Goal: Task Accomplishment & Management: Use online tool/utility

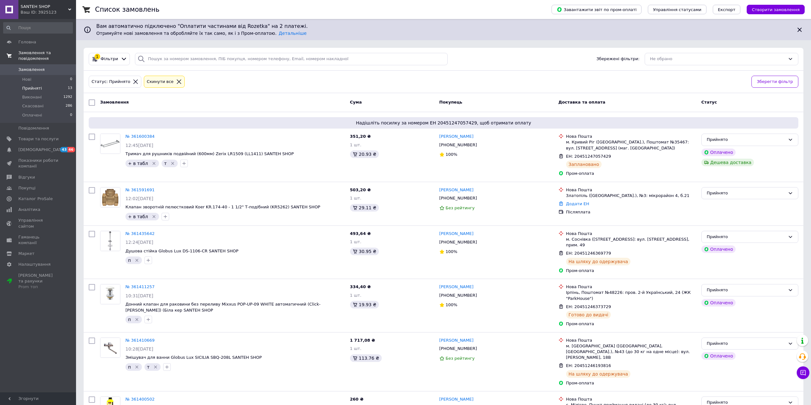
click at [48, 55] on span "Замовлення та повідомлення" at bounding box center [47, 55] width 58 height 11
click at [43, 69] on span "Товари та послуги" at bounding box center [38, 70] width 40 height 6
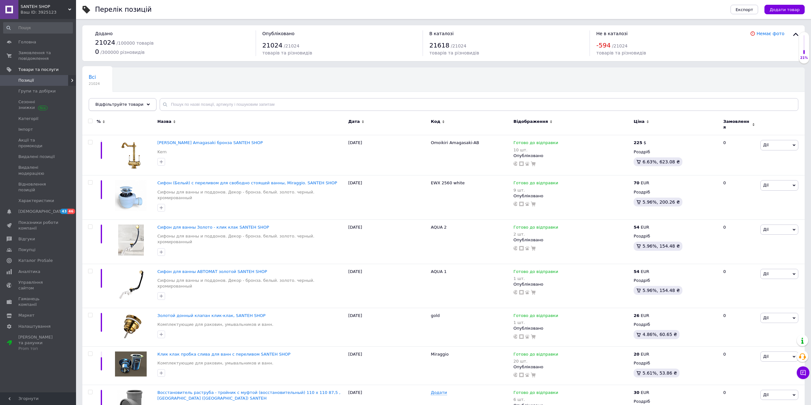
click at [112, 105] on span "Відфільтруйте товари" at bounding box center [119, 104] width 48 height 5
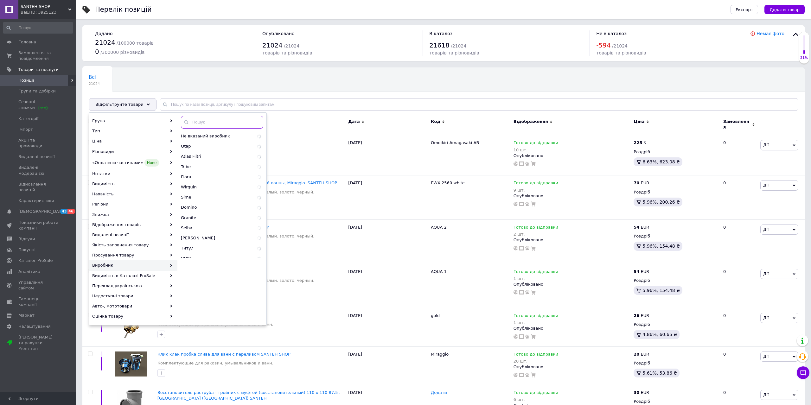
click at [206, 118] on input "text" at bounding box center [222, 122] width 82 height 13
paste input "Esllse"
type input "Esllse"
click at [193, 138] on span "Esllse" at bounding box center [204, 136] width 47 height 6
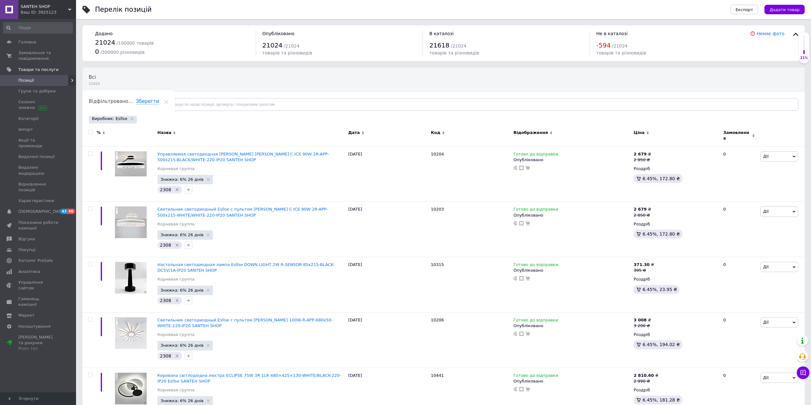
click at [91, 132] on input "checkbox" at bounding box center [90, 132] width 4 height 4
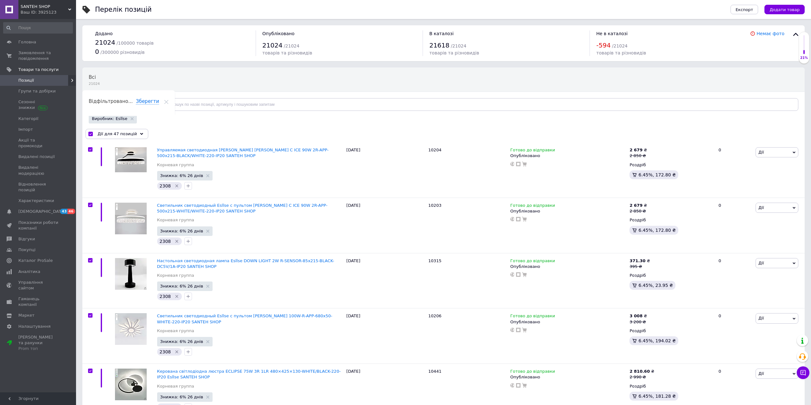
checkbox input "true"
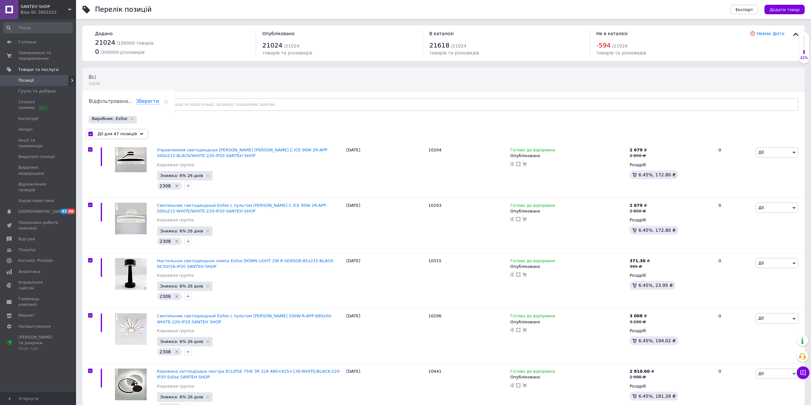
checkbox input "true"
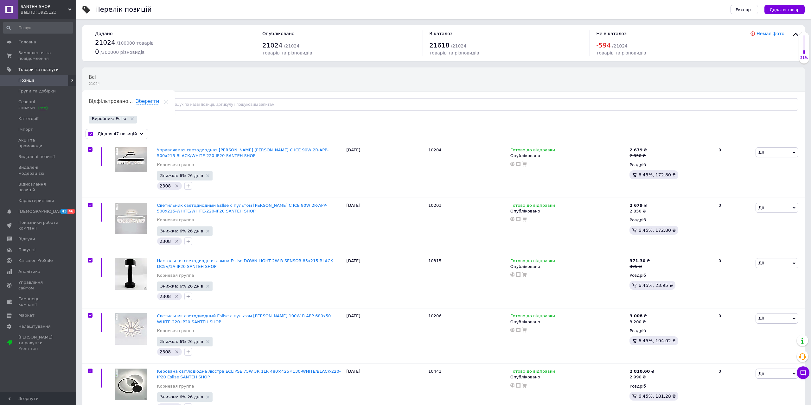
checkbox input "true"
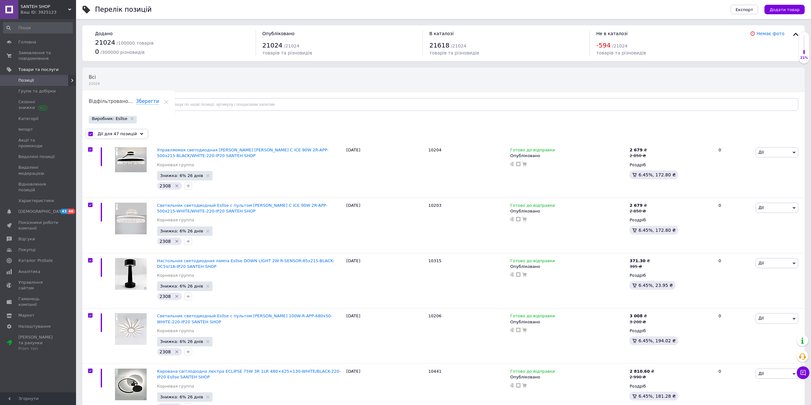
checkbox input "true"
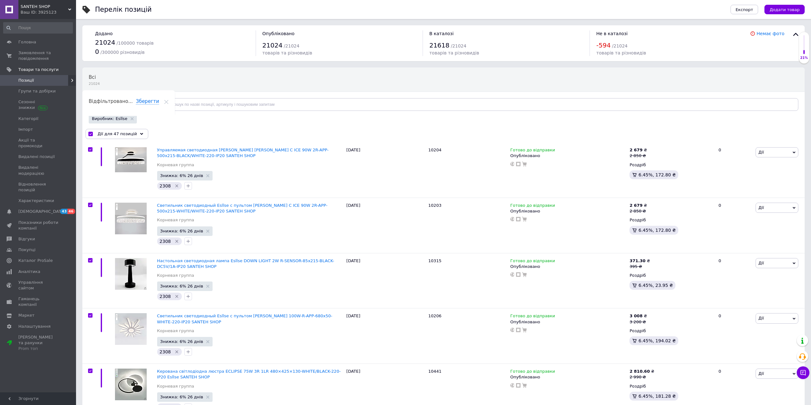
checkbox input "true"
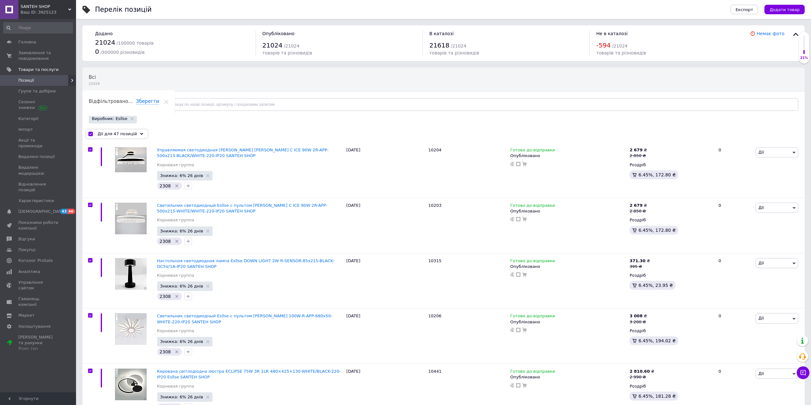
checkbox input "true"
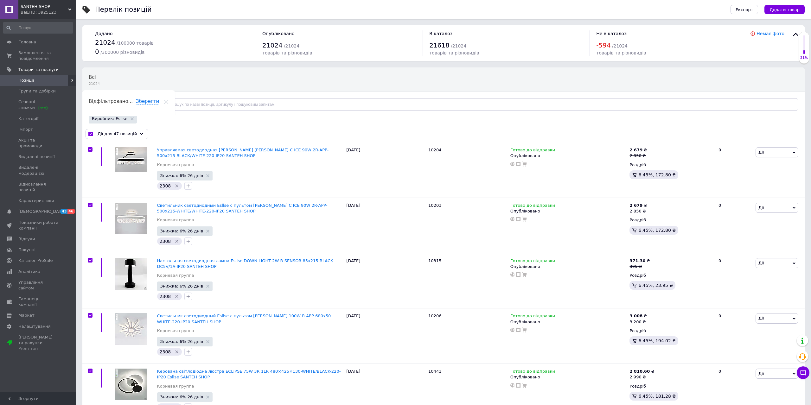
checkbox input "true"
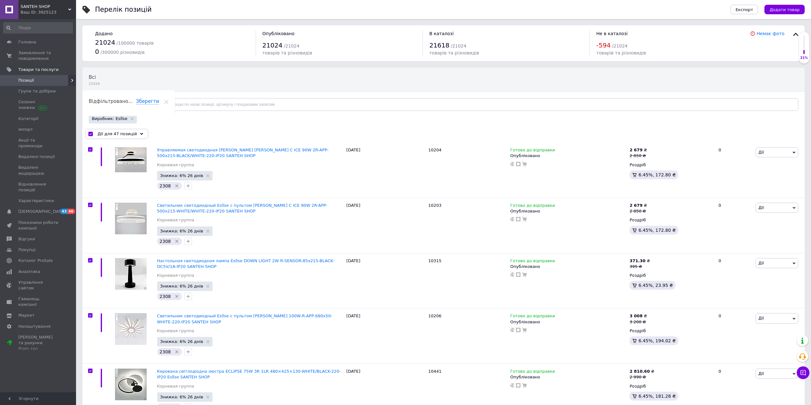
checkbox input "true"
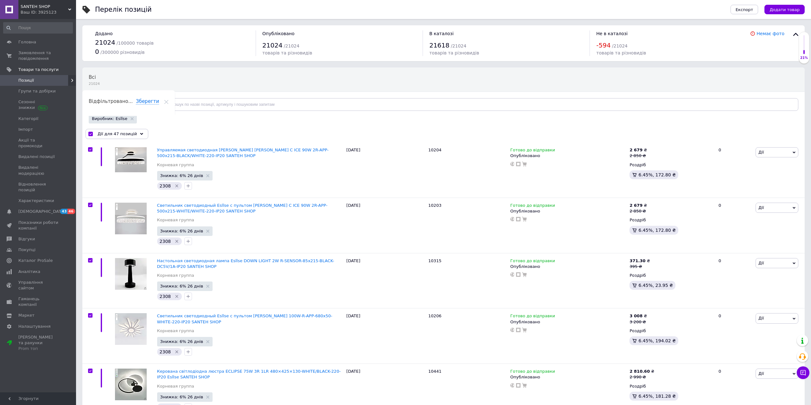
checkbox input "true"
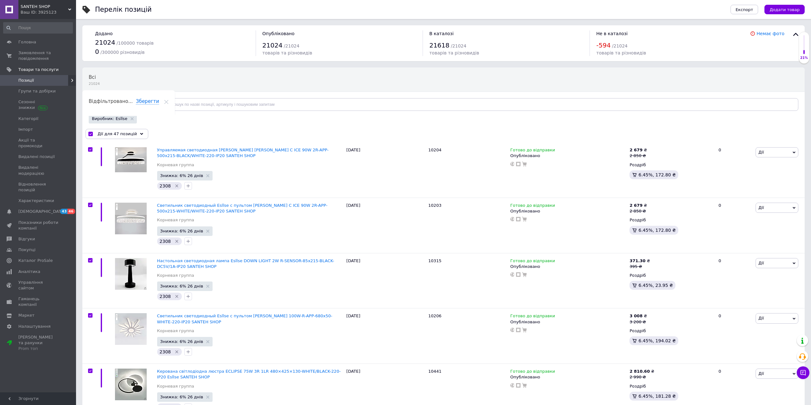
checkbox input "true"
click at [106, 133] on span "Дії для 47 позицій" at bounding box center [117, 134] width 39 height 6
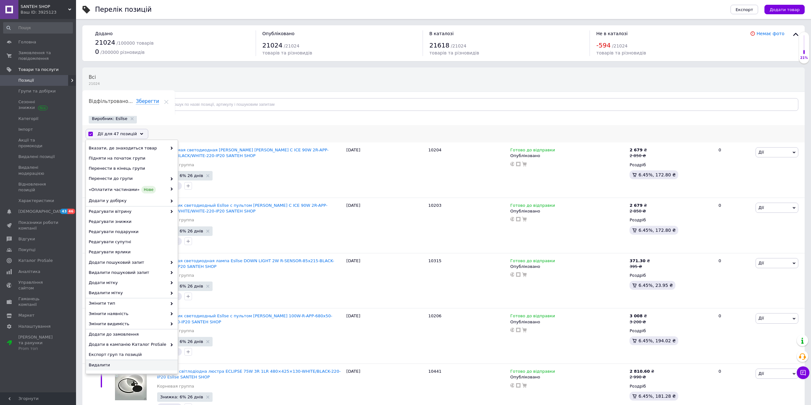
click at [138, 369] on div "Видалити" at bounding box center [132, 365] width 92 height 10
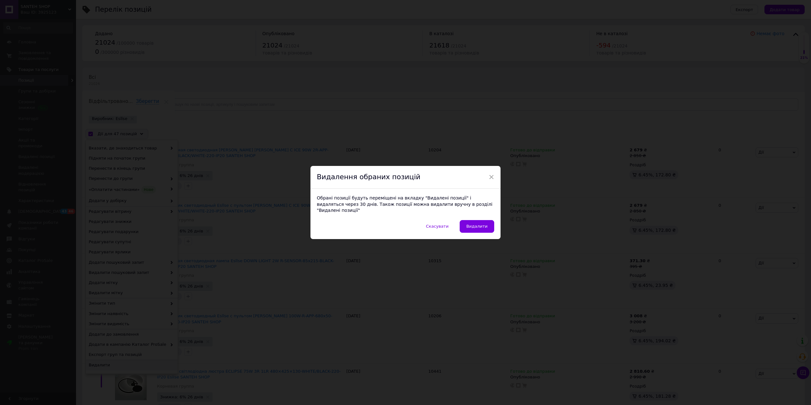
click at [467, 216] on div "Обрані позиції будуть переміщені на вкладку "Видалені позиції" і видаляться чер…" at bounding box center [405, 204] width 190 height 31
click at [473, 226] on button "Видалити" at bounding box center [476, 226] width 35 height 13
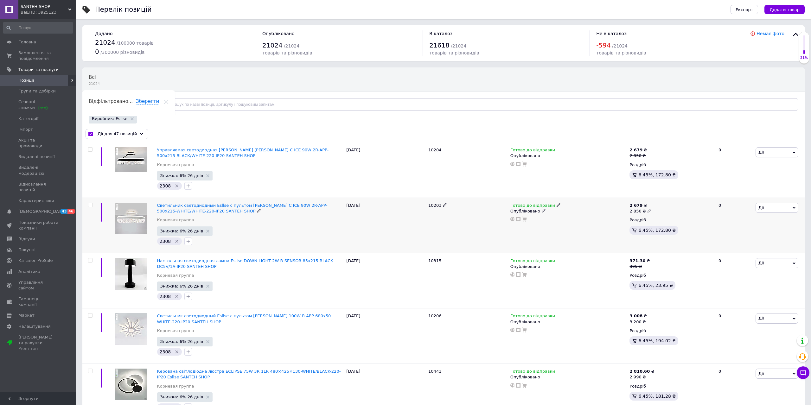
checkbox input "false"
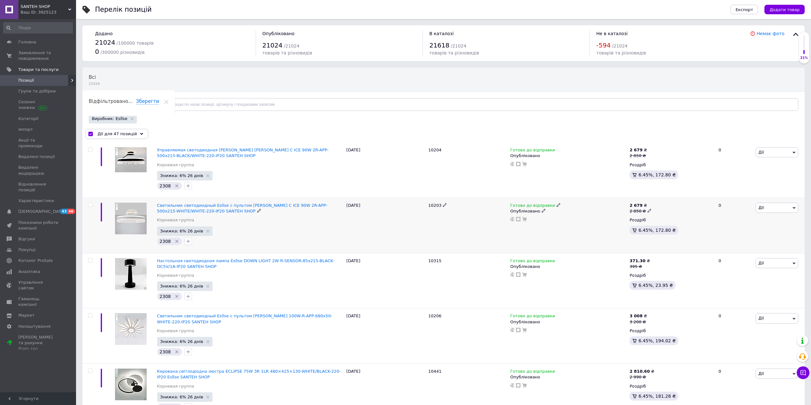
checkbox input "false"
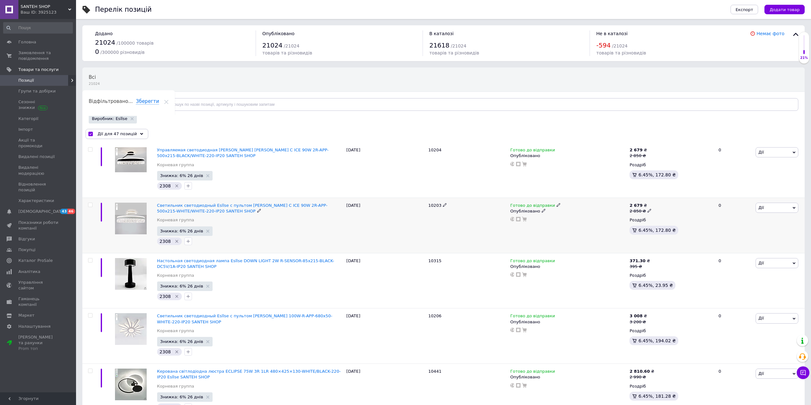
checkbox input "false"
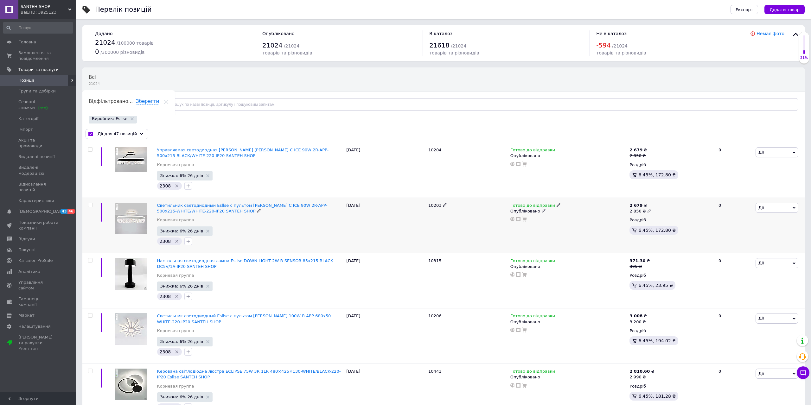
checkbox input "false"
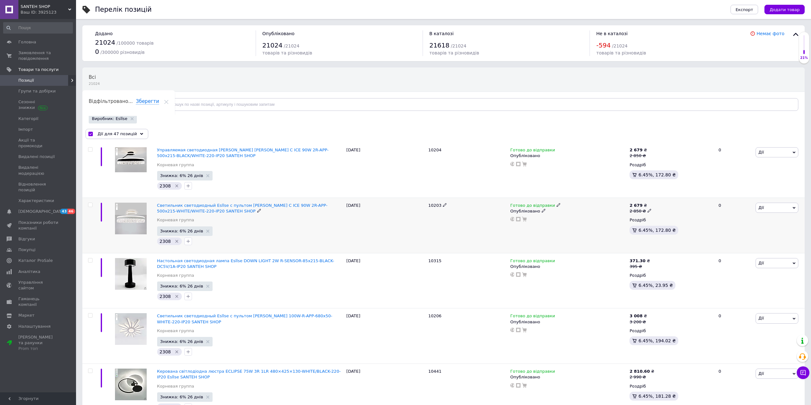
checkbox input "false"
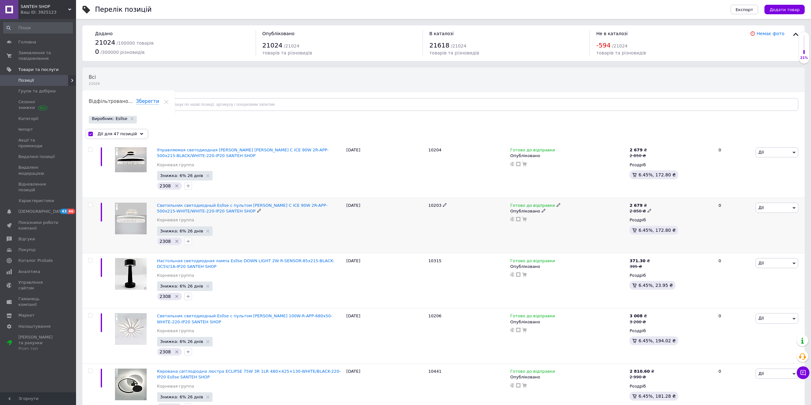
checkbox input "false"
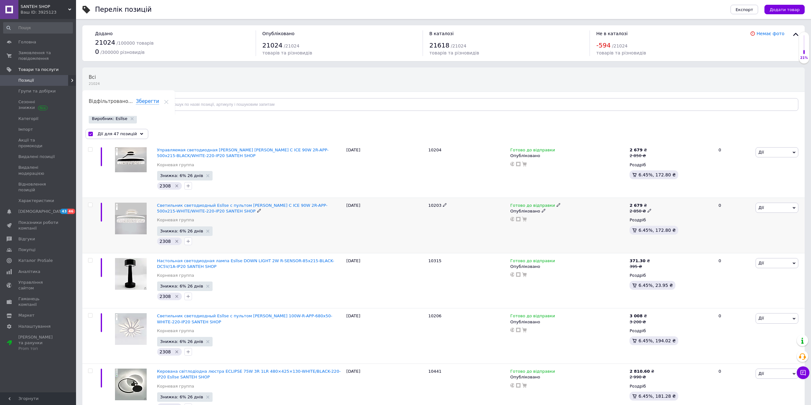
checkbox input "false"
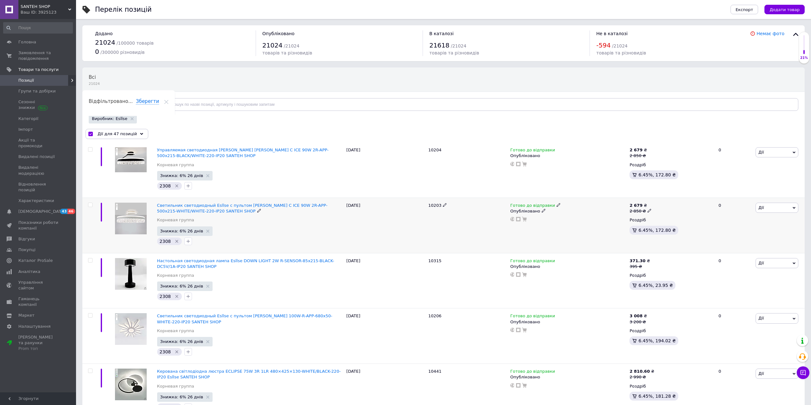
checkbox input "false"
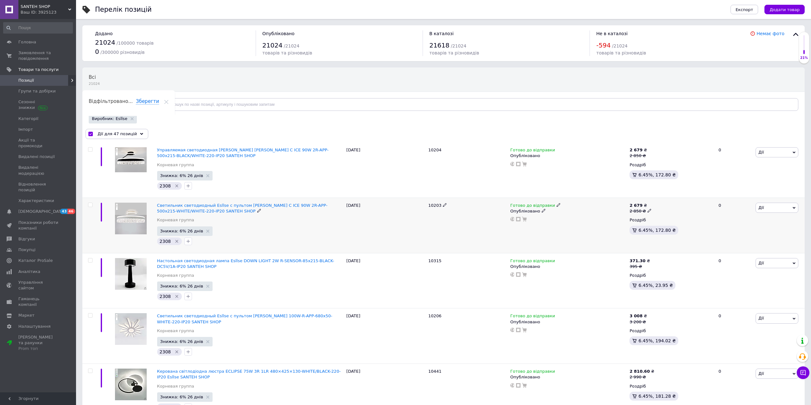
checkbox input "false"
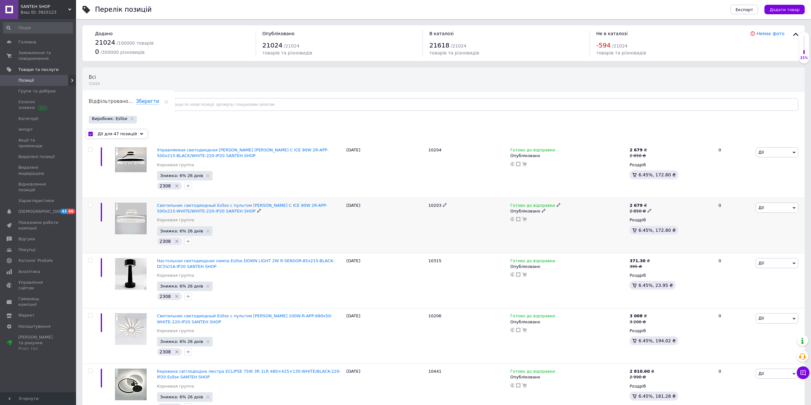
checkbox input "false"
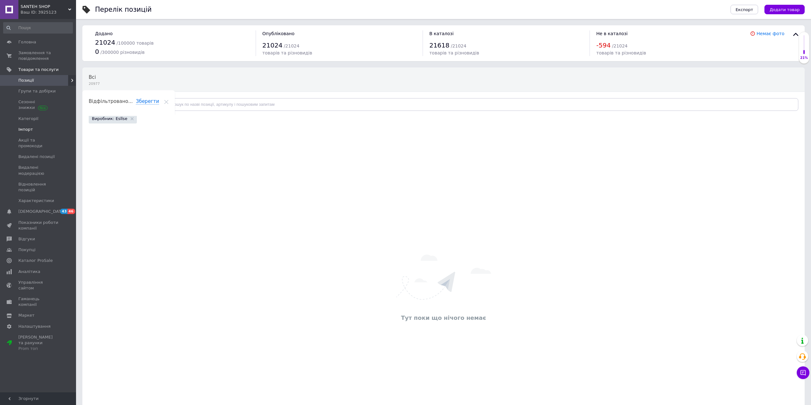
click at [28, 128] on span "Імпорт" at bounding box center [25, 130] width 15 height 6
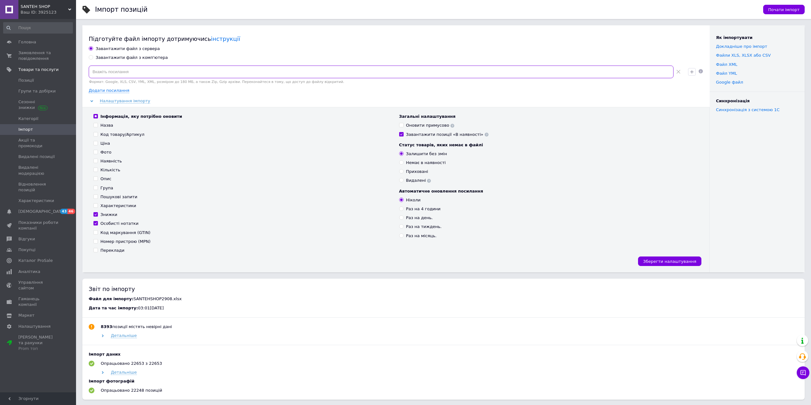
click at [117, 68] on input at bounding box center [381, 72] width 585 height 13
paste input "[URL][DOMAIN_NAME]"
type input "[URL][DOMAIN_NAME]"
click at [95, 116] on input "Інформація, яку потрібно оновити" at bounding box center [95, 116] width 4 height 4
checkbox input "false"
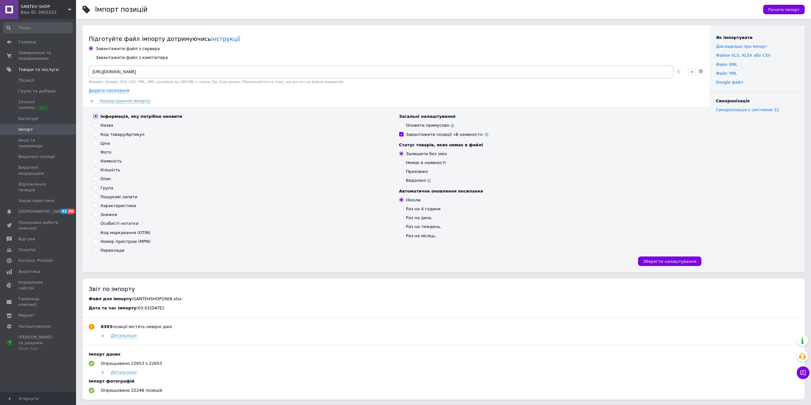
checkbox input "false"
click at [95, 116] on input "Інформація, яку потрібно оновити" at bounding box center [95, 116] width 4 height 4
checkbox input "true"
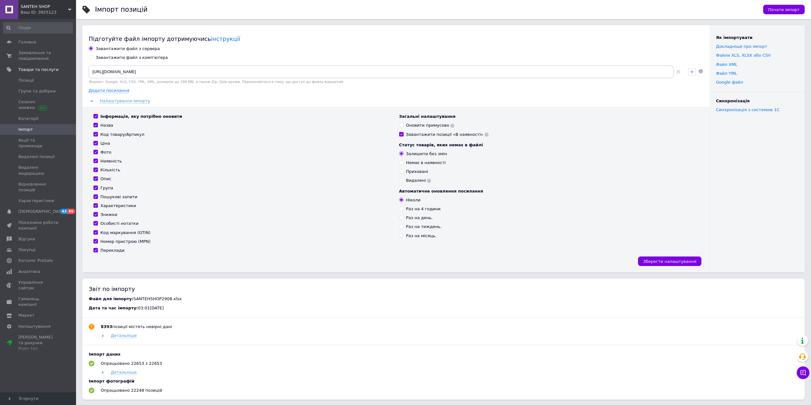
checkbox input "true"
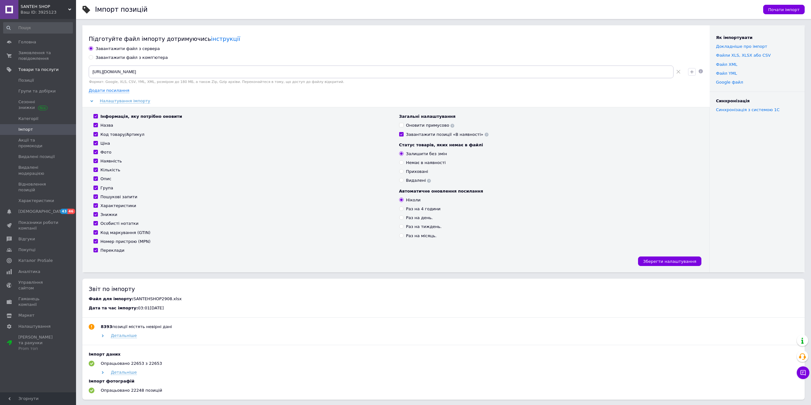
checkbox input "true"
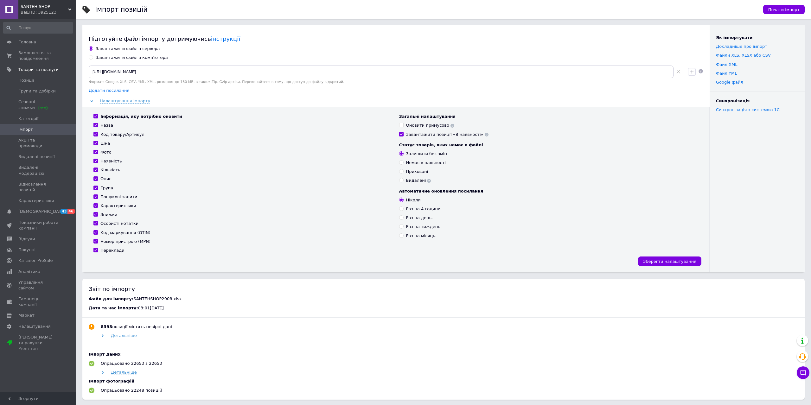
checkbox input "true"
click at [97, 215] on input "Знижки" at bounding box center [95, 214] width 4 height 4
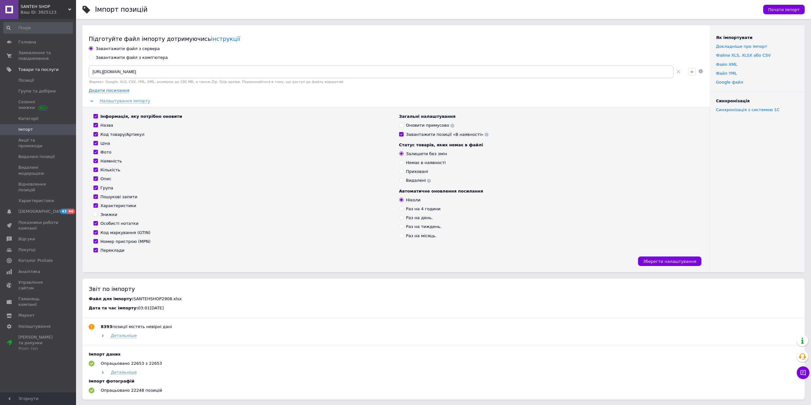
checkbox input "false"
click at [412, 125] on div "Оновити примусово" at bounding box center [430, 126] width 48 height 6
click at [403, 125] on input "Оновити примусово" at bounding box center [401, 125] width 4 height 4
checkbox input "true"
click at [401, 134] on input "Завантажити позиції «В наявності»" at bounding box center [401, 134] width 4 height 4
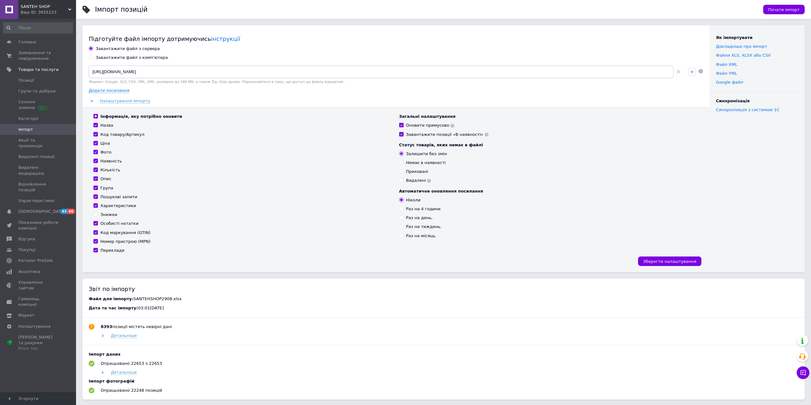
checkbox input "false"
click at [783, 9] on span "Почати імпорт" at bounding box center [783, 9] width 31 height 5
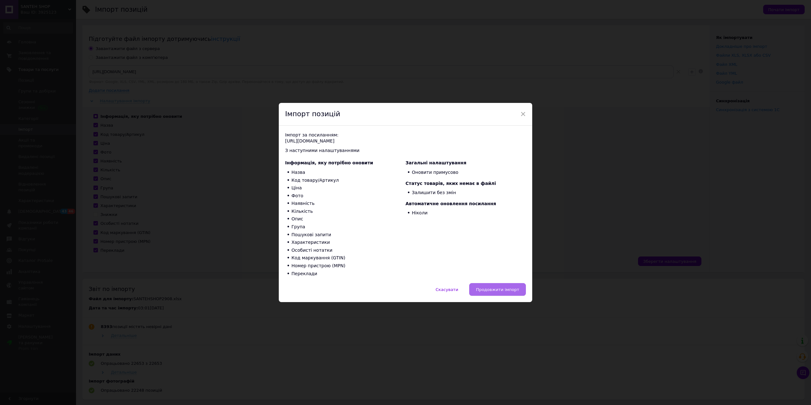
click at [496, 285] on button "Продовжити імпорт" at bounding box center [497, 289] width 57 height 13
